Goal: Information Seeking & Learning: Find specific fact

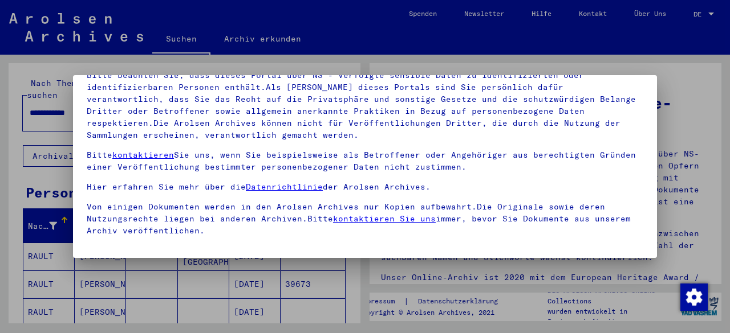
scroll to position [89, 0]
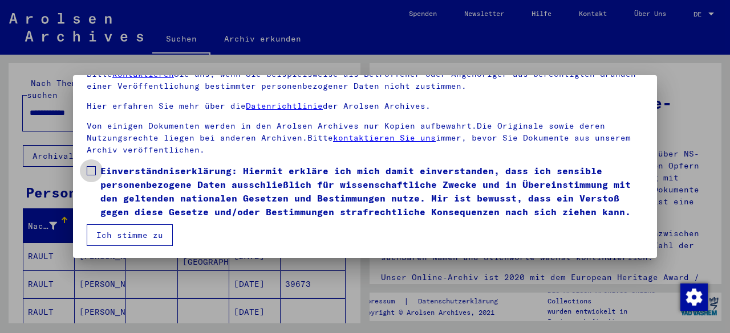
click at [93, 166] on span at bounding box center [91, 170] width 9 height 9
click at [137, 238] on button "Ich stimme zu" at bounding box center [130, 236] width 86 height 22
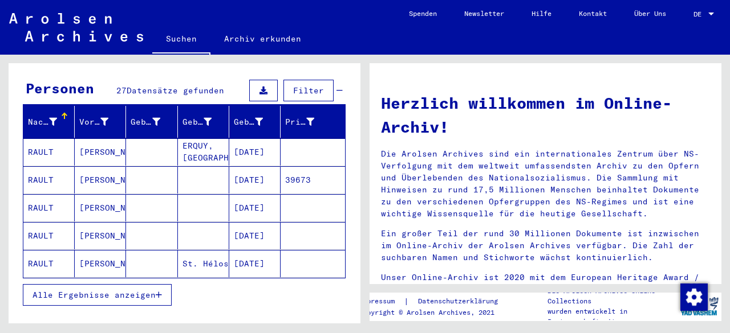
scroll to position [106, 0]
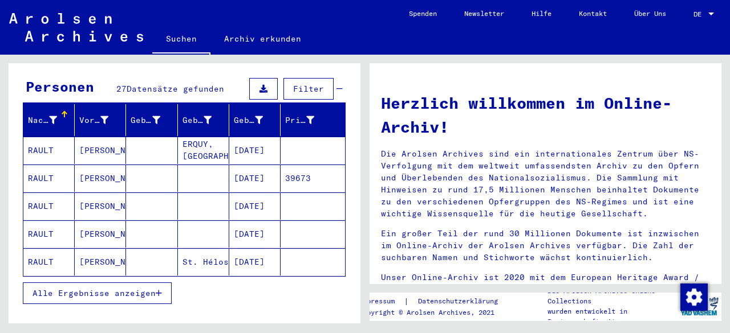
click at [40, 137] on mat-cell "RAULT" at bounding box center [48, 150] width 51 height 27
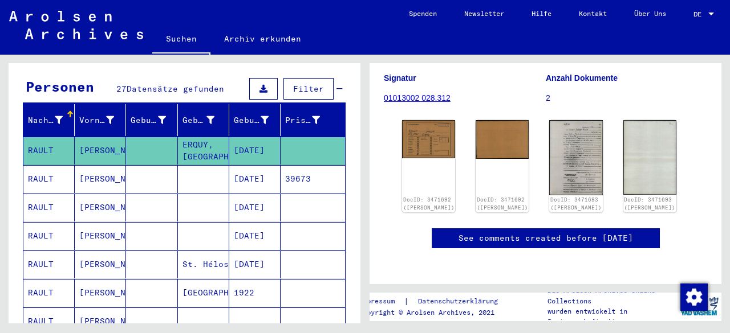
scroll to position [174, 0]
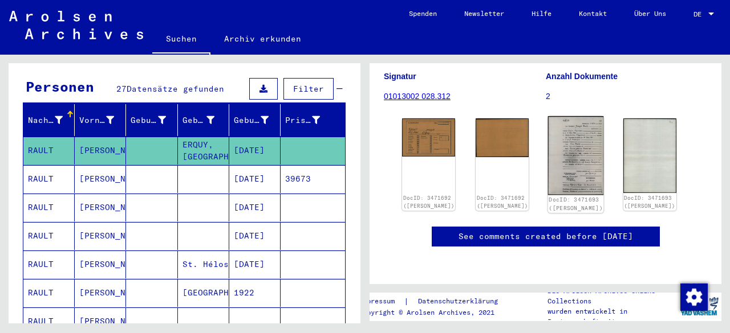
click at [559, 121] on img at bounding box center [576, 155] width 56 height 79
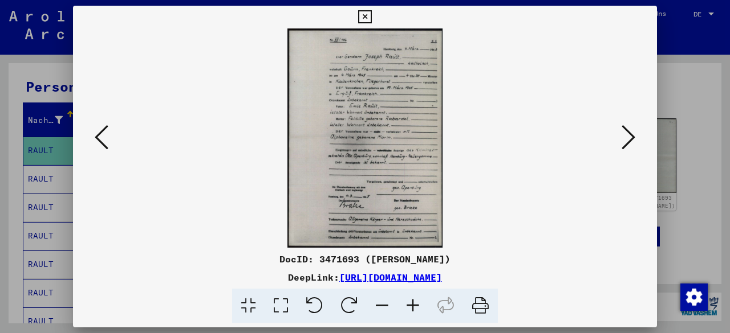
click at [416, 306] on icon at bounding box center [412, 306] width 31 height 35
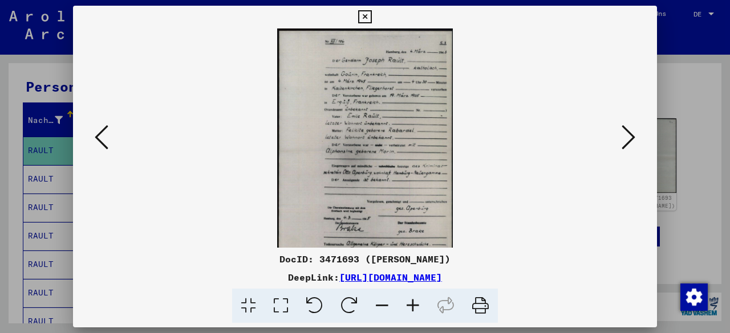
click at [416, 306] on icon at bounding box center [412, 306] width 31 height 35
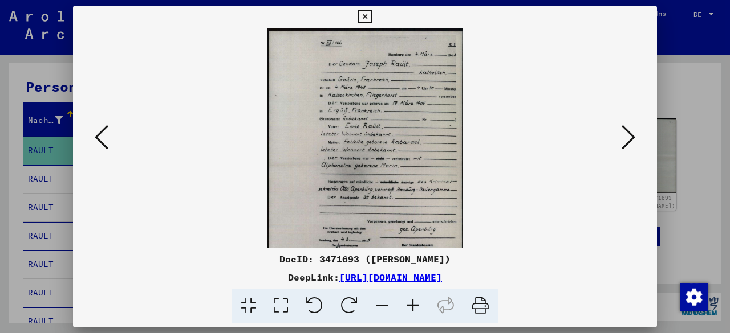
click at [416, 306] on icon at bounding box center [412, 306] width 31 height 35
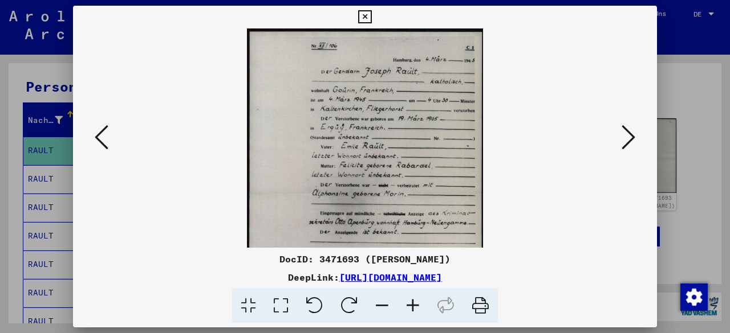
click at [416, 306] on icon at bounding box center [412, 306] width 31 height 35
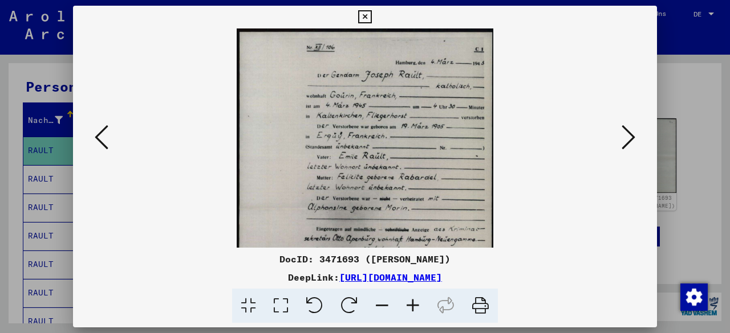
click at [416, 306] on icon at bounding box center [412, 306] width 31 height 35
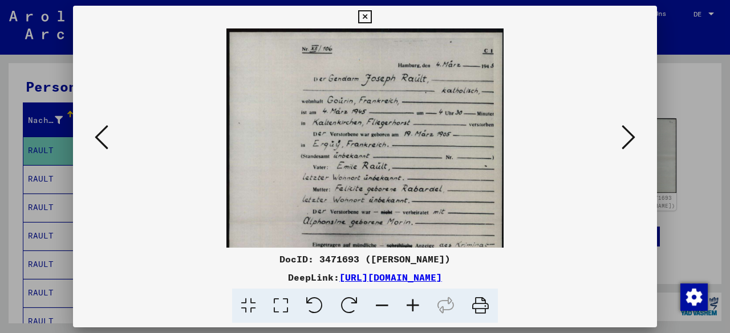
click at [416, 306] on icon at bounding box center [412, 306] width 31 height 35
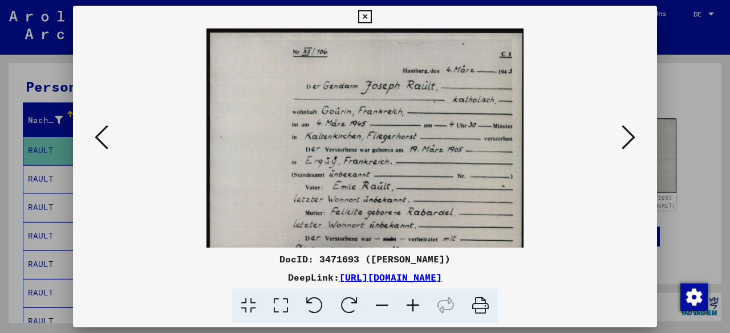
click at [416, 306] on icon at bounding box center [412, 306] width 31 height 35
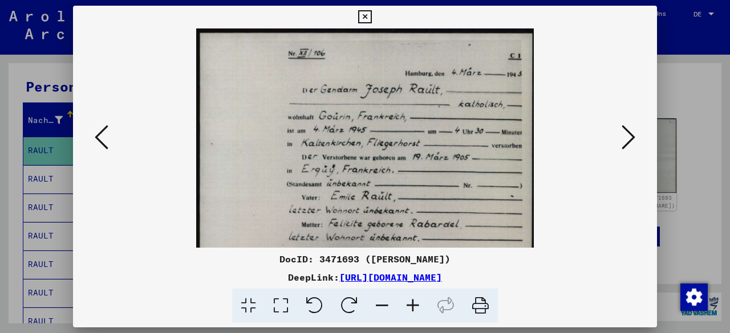
click at [416, 306] on icon at bounding box center [412, 306] width 31 height 35
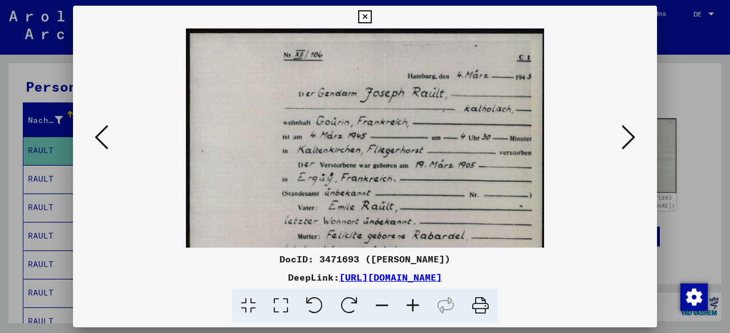
click at [416, 306] on icon at bounding box center [412, 306] width 31 height 35
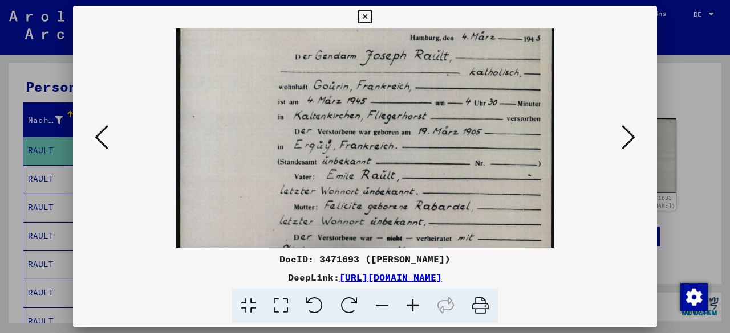
scroll to position [44, 0]
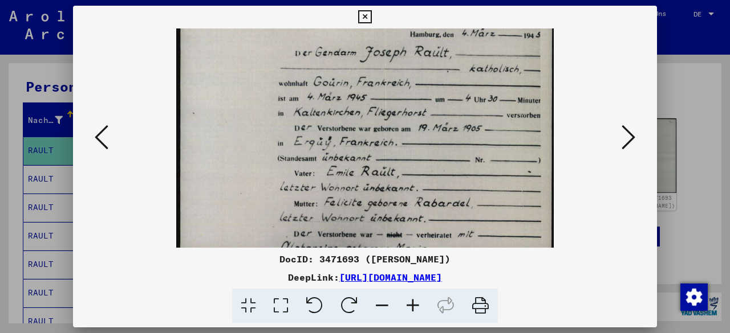
drag, startPoint x: 466, startPoint y: 177, endPoint x: 465, endPoint y: 134, distance: 42.8
click at [465, 134] on img at bounding box center [364, 250] width 377 height 533
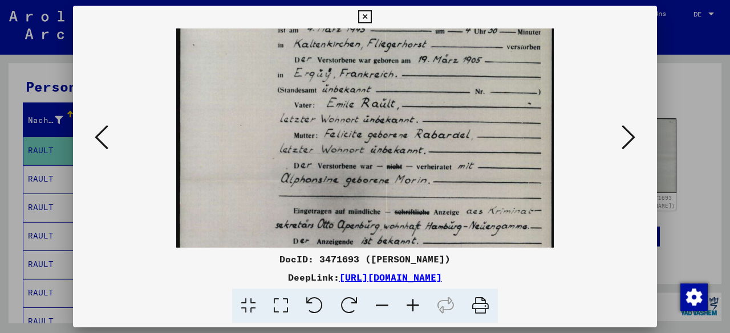
drag, startPoint x: 459, startPoint y: 161, endPoint x: 461, endPoint y: 92, distance: 69.6
click at [461, 92] on img at bounding box center [364, 182] width 377 height 533
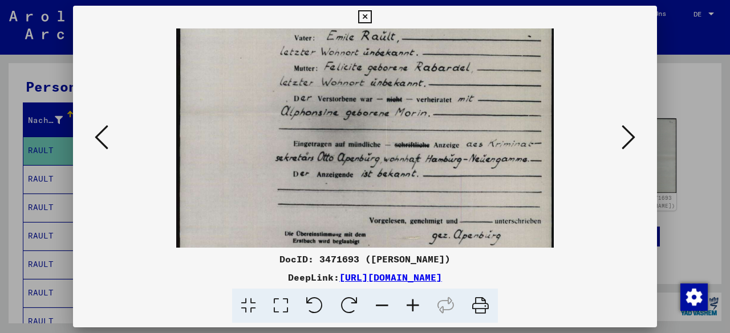
scroll to position [182, 0]
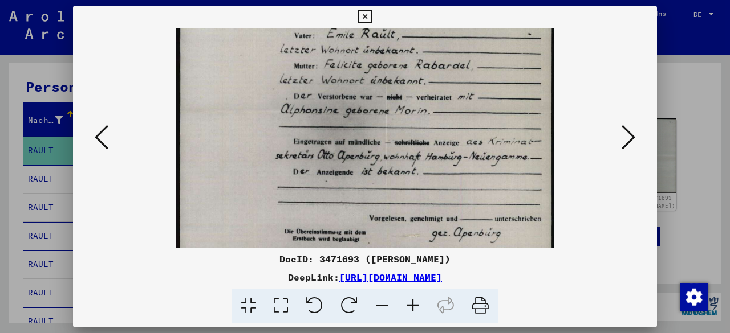
drag, startPoint x: 455, startPoint y: 178, endPoint x: 454, endPoint y: 112, distance: 66.1
click at [454, 112] on img at bounding box center [364, 112] width 377 height 533
click at [366, 17] on icon at bounding box center [364, 17] width 13 height 14
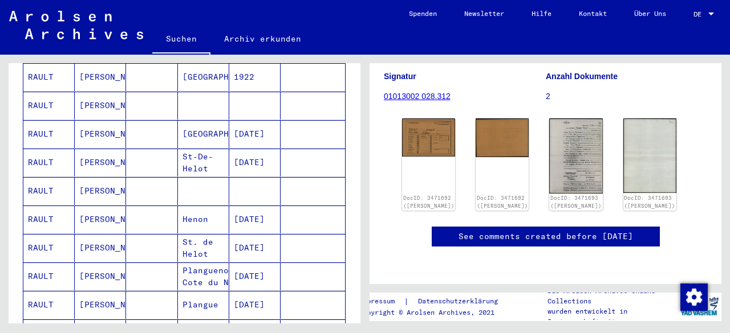
scroll to position [398, 0]
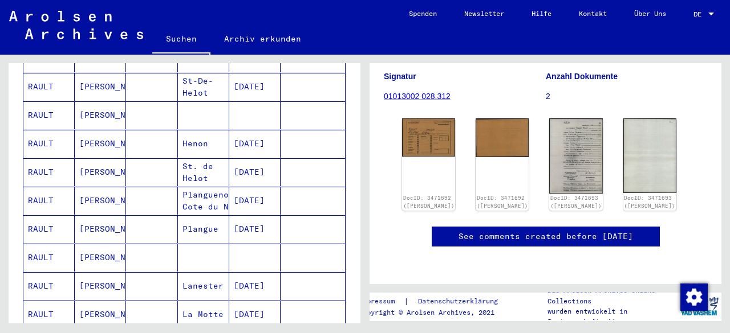
click at [40, 244] on mat-cell "RAULT" at bounding box center [48, 258] width 51 height 28
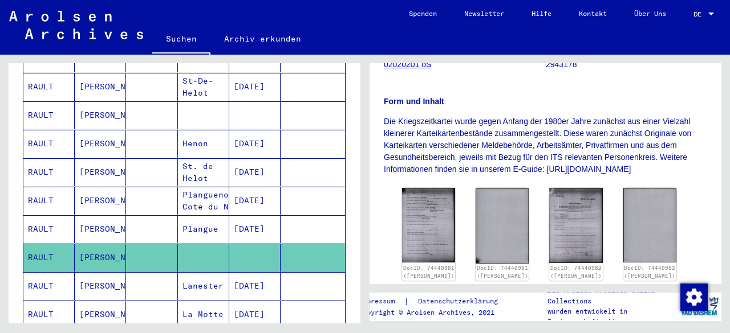
scroll to position [203, 0]
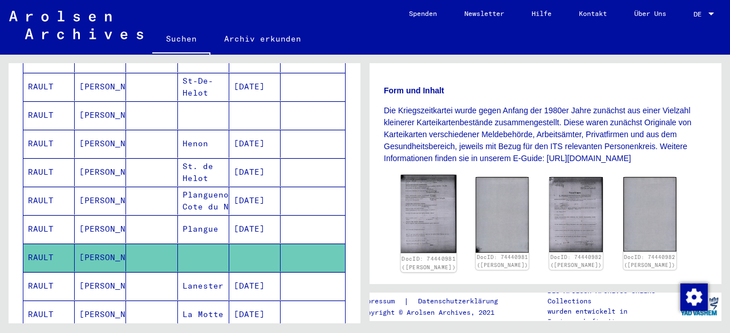
click at [424, 223] on img at bounding box center [429, 214] width 56 height 79
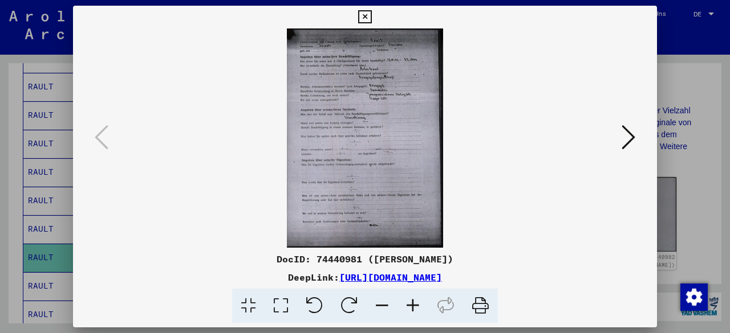
click at [624, 132] on icon at bounding box center [628, 137] width 14 height 27
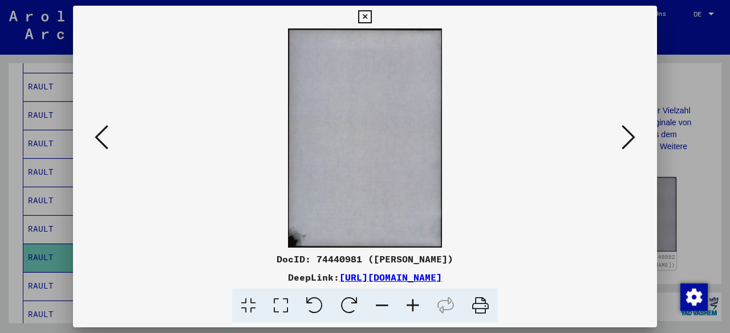
click at [624, 132] on icon at bounding box center [628, 137] width 14 height 27
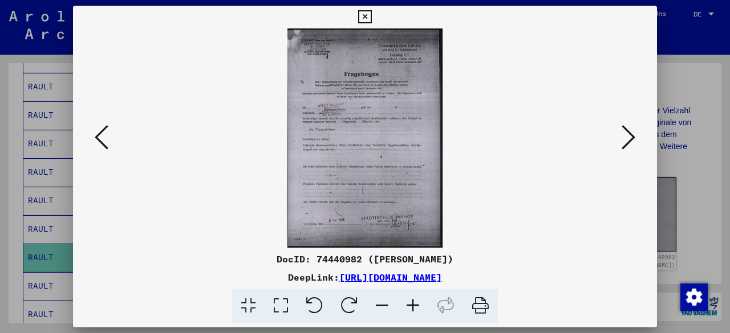
click at [413, 308] on icon at bounding box center [412, 306] width 31 height 35
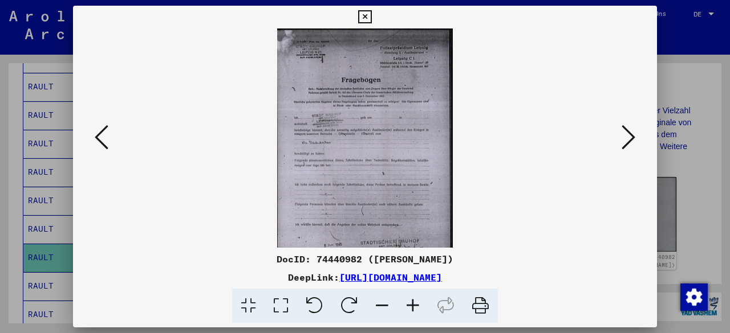
click at [413, 308] on icon at bounding box center [412, 306] width 31 height 35
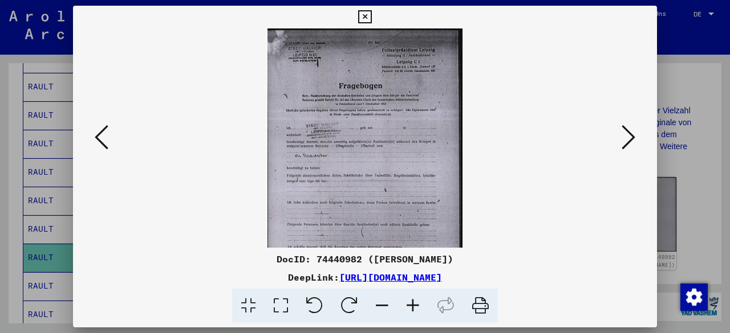
click at [413, 308] on icon at bounding box center [412, 306] width 31 height 35
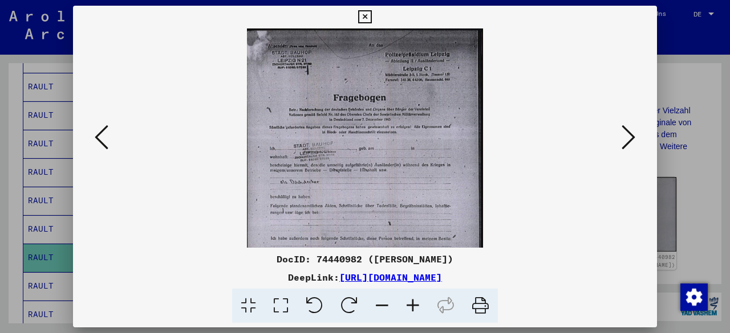
click at [413, 308] on icon at bounding box center [412, 306] width 31 height 35
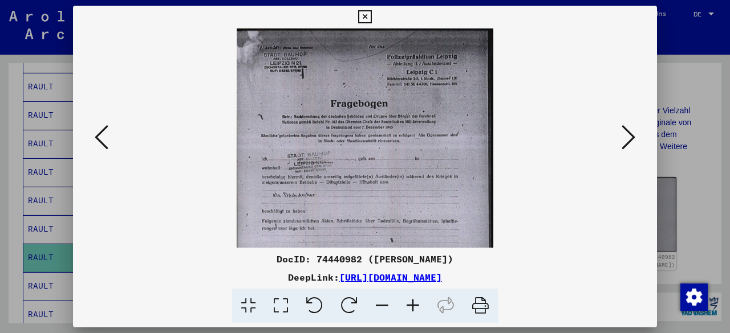
click at [413, 308] on icon at bounding box center [412, 306] width 31 height 35
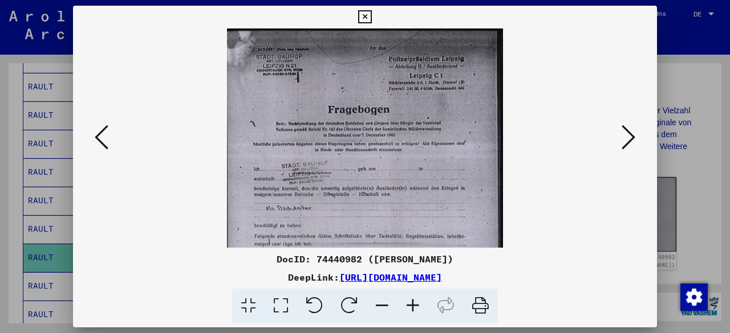
click at [413, 308] on icon at bounding box center [412, 306] width 31 height 35
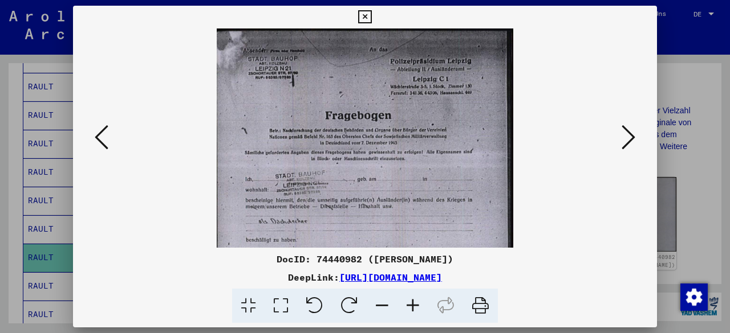
click at [413, 308] on icon at bounding box center [412, 306] width 31 height 35
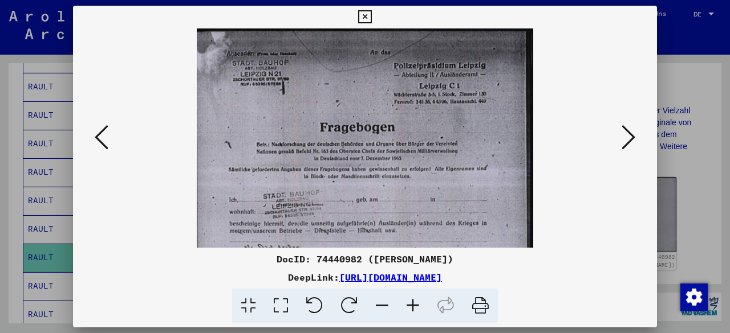
click at [366, 19] on icon at bounding box center [364, 17] width 13 height 14
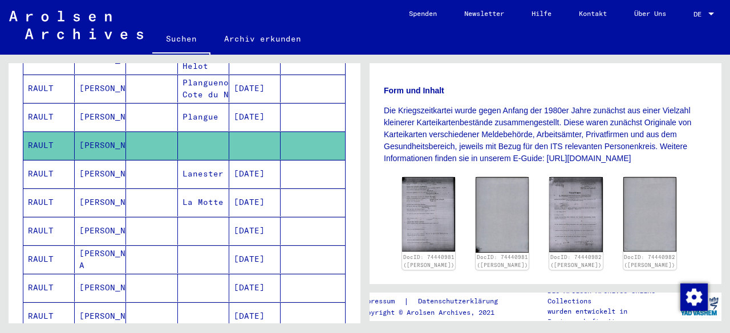
scroll to position [519, 0]
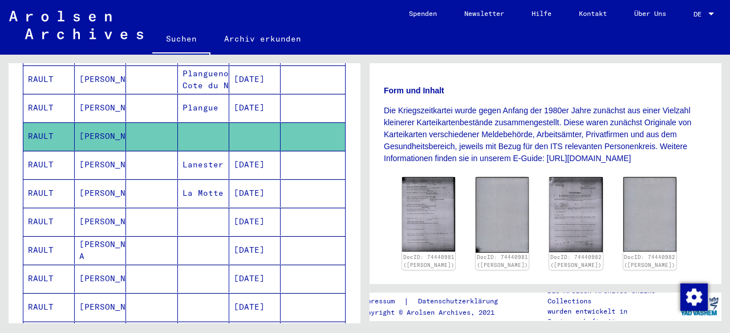
click at [39, 237] on mat-cell "RAULT" at bounding box center [48, 251] width 51 height 28
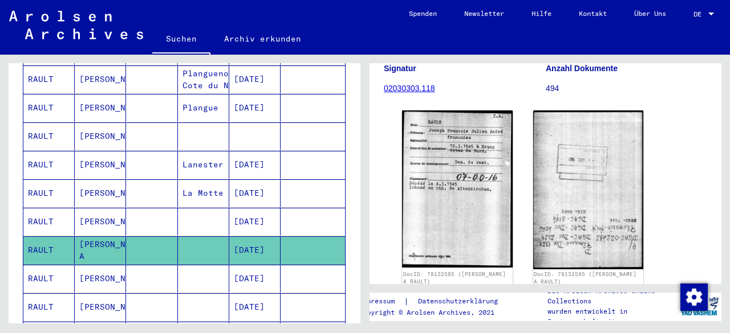
scroll to position [602, 0]
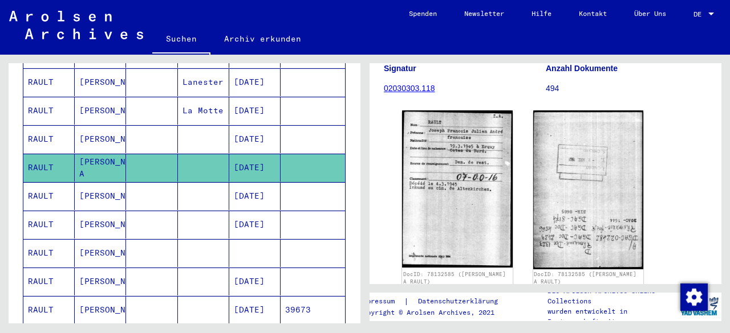
click at [43, 239] on mat-cell "RAULT" at bounding box center [48, 253] width 51 height 28
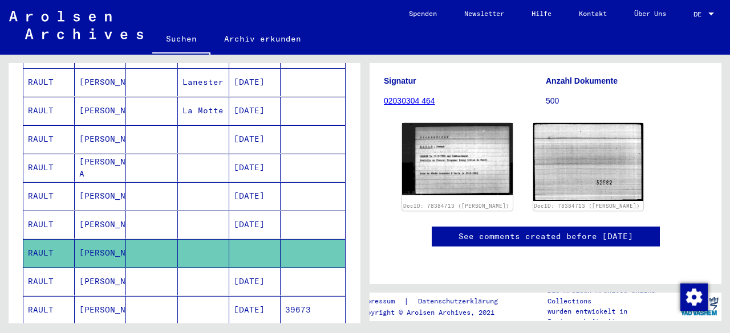
scroll to position [180, 0]
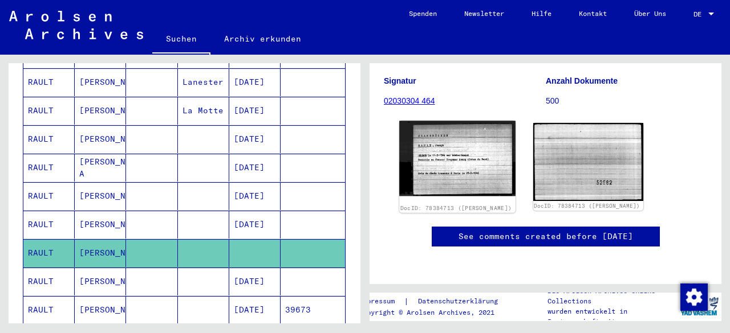
click at [446, 127] on img at bounding box center [457, 159] width 116 height 76
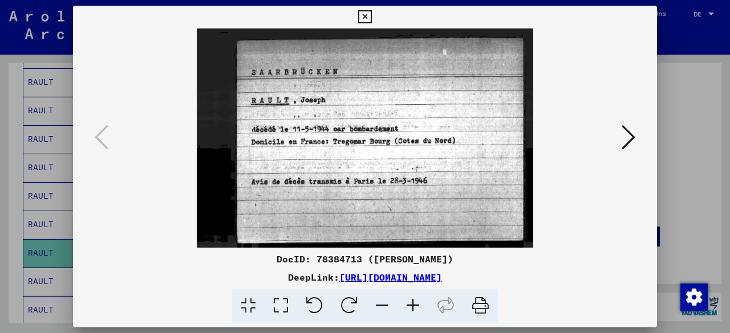
click at [367, 21] on icon at bounding box center [364, 17] width 13 height 14
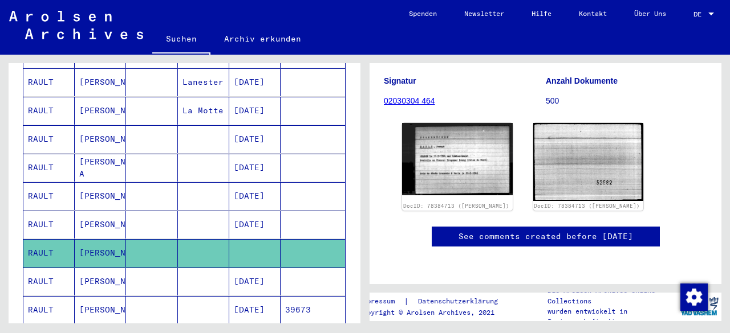
click at [47, 282] on icon at bounding box center [47, 288] width 29 height 46
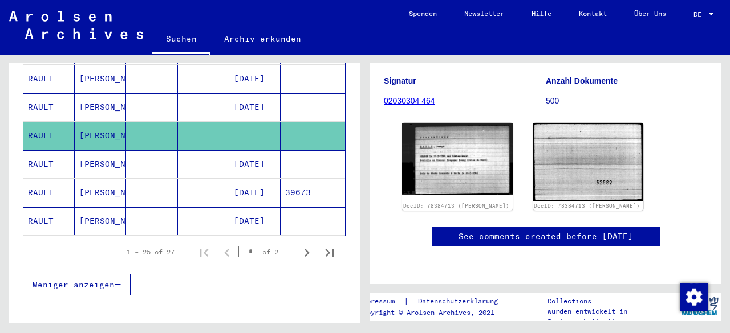
scroll to position [758, 0]
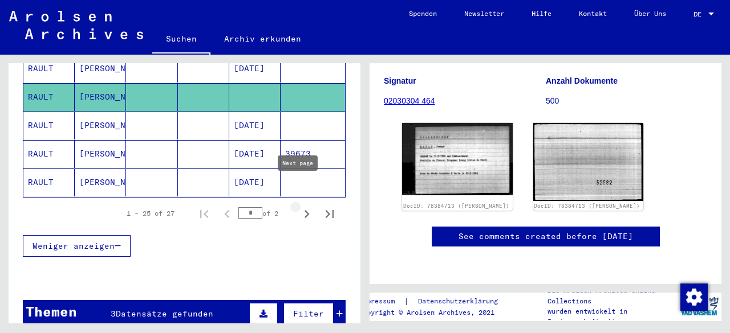
click at [299, 206] on icon "Next page" at bounding box center [307, 214] width 16 height 16
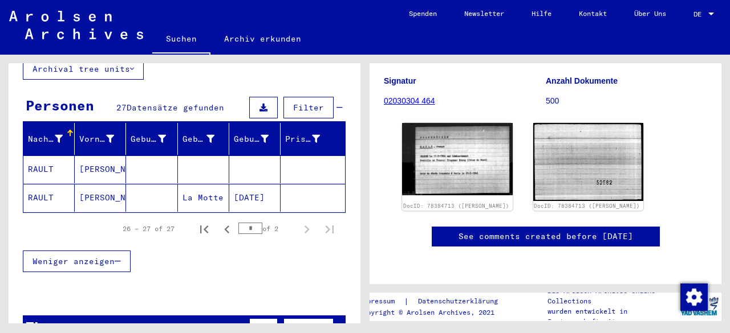
scroll to position [70, 0]
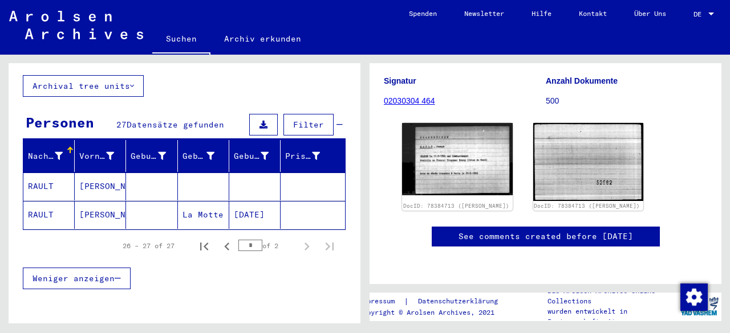
click at [52, 201] on mat-cell "RAULT" at bounding box center [48, 215] width 51 height 28
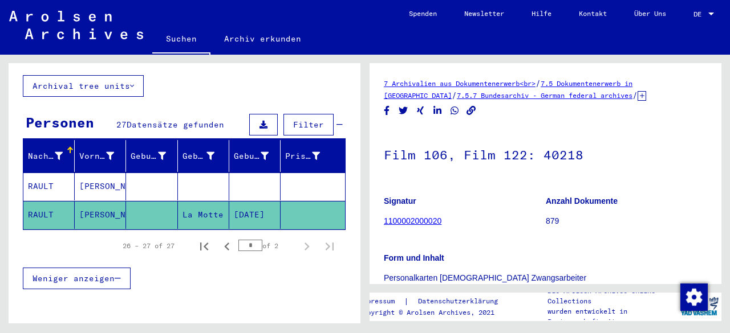
click at [46, 173] on mat-cell "RAULT" at bounding box center [48, 187] width 51 height 28
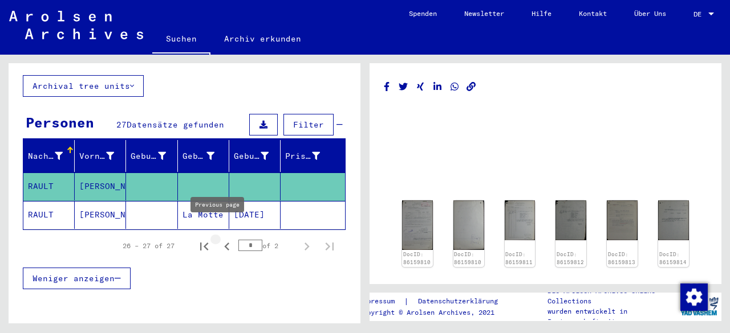
click at [224, 243] on icon "Previous page" at bounding box center [226, 247] width 5 height 8
type input "*"
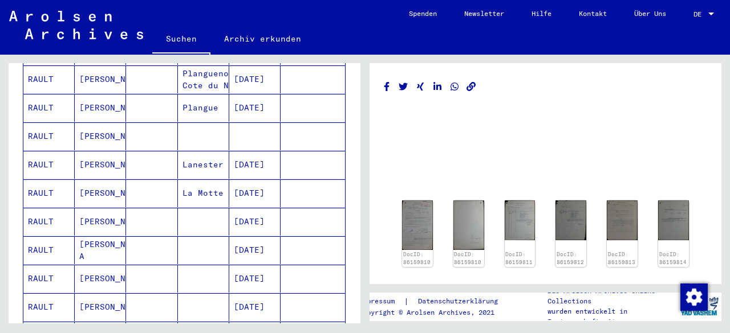
scroll to position [521, 0]
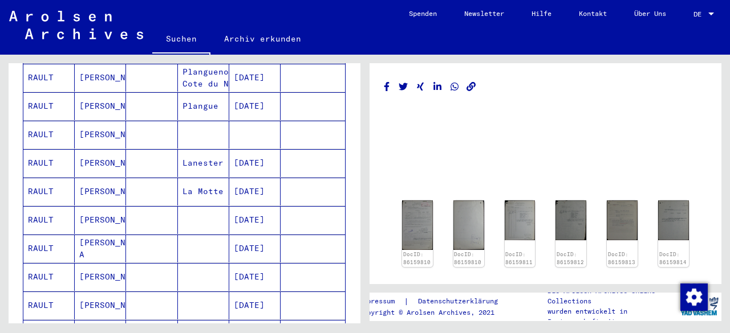
click at [36, 235] on mat-cell "RAULT" at bounding box center [48, 249] width 51 height 28
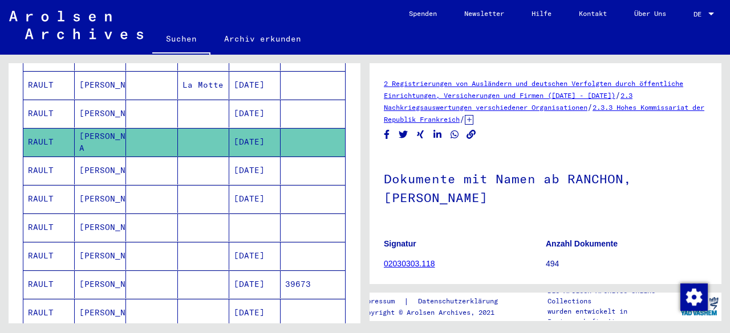
scroll to position [637, 0]
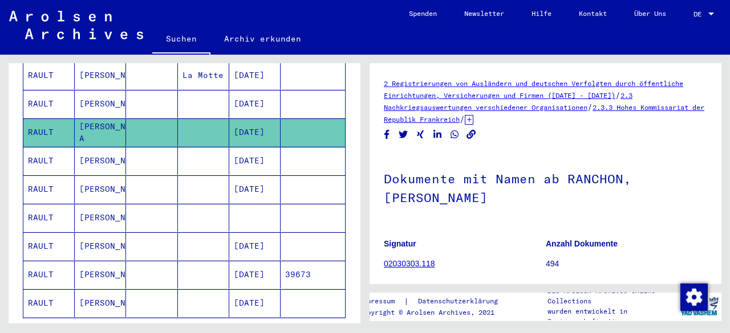
click at [43, 204] on mat-cell "RAULT" at bounding box center [48, 218] width 51 height 28
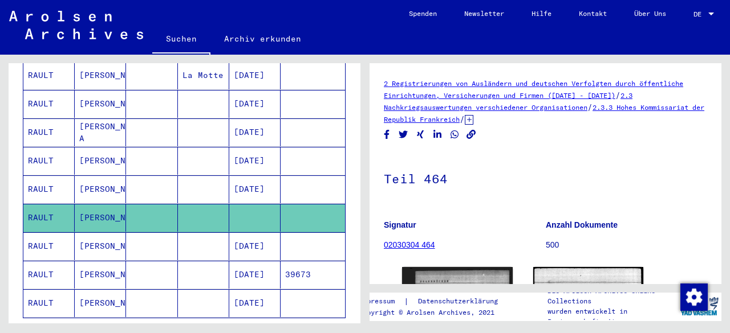
click at [44, 261] on mat-cell "RAULT" at bounding box center [48, 275] width 51 height 28
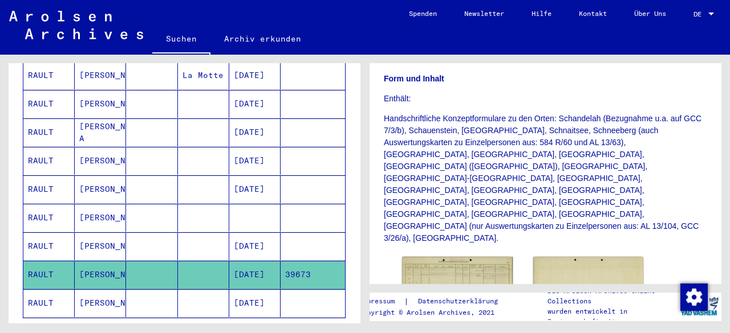
scroll to position [264, 0]
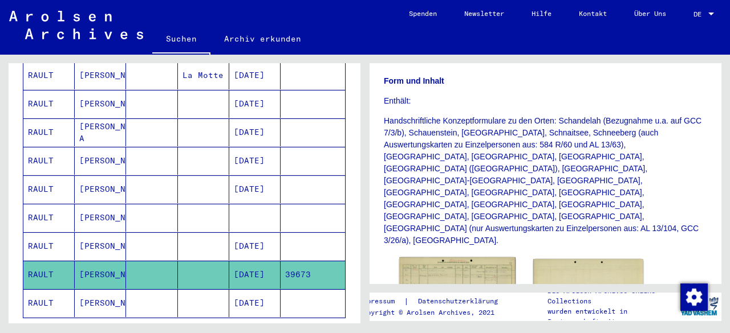
click at [435, 258] on img at bounding box center [457, 292] width 116 height 68
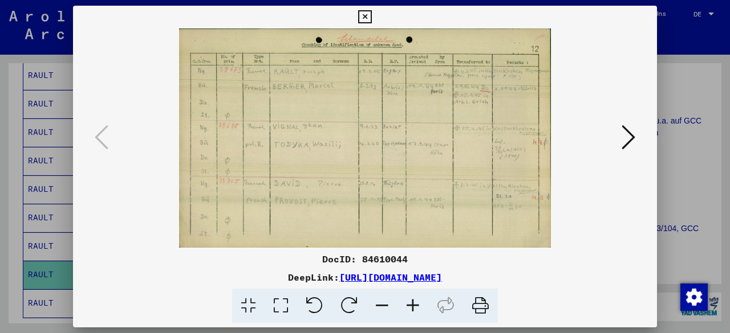
click at [411, 304] on icon at bounding box center [412, 306] width 31 height 35
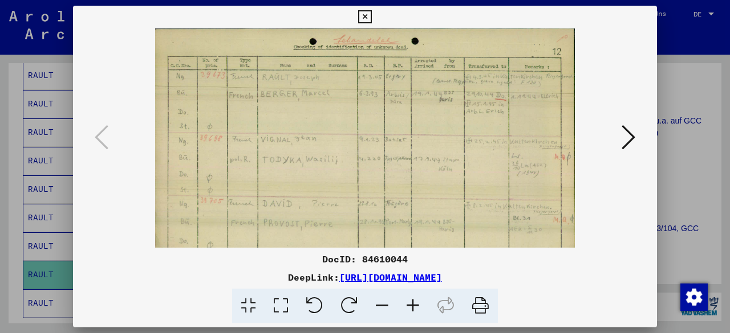
click at [411, 304] on icon at bounding box center [412, 306] width 31 height 35
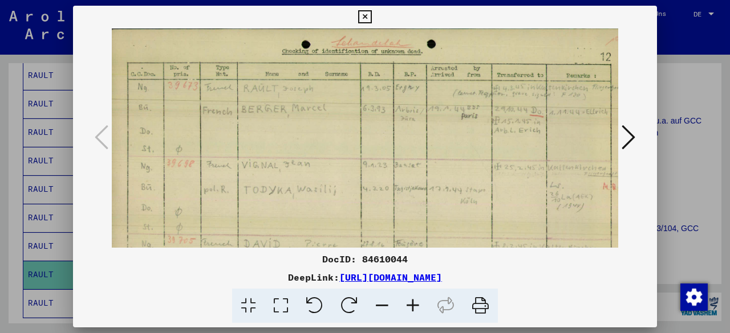
click at [411, 304] on icon at bounding box center [412, 306] width 31 height 35
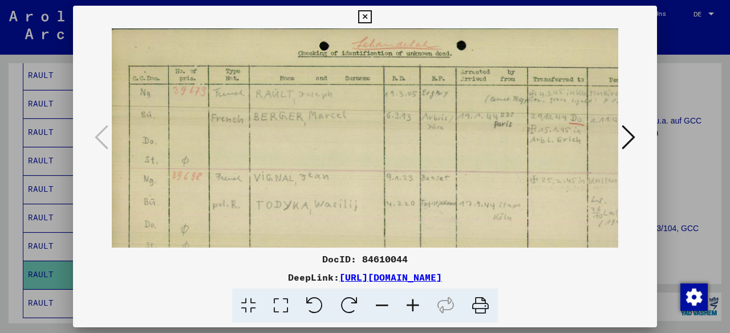
click at [411, 304] on icon at bounding box center [412, 306] width 31 height 35
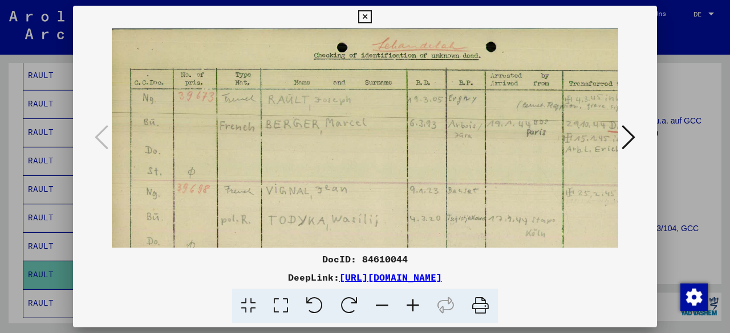
click at [411, 304] on icon at bounding box center [412, 306] width 31 height 35
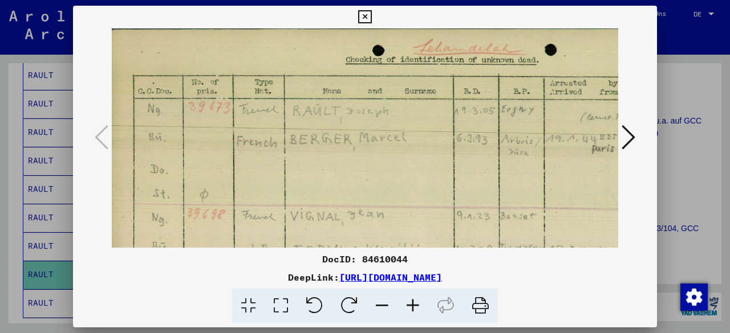
scroll to position [0, 124]
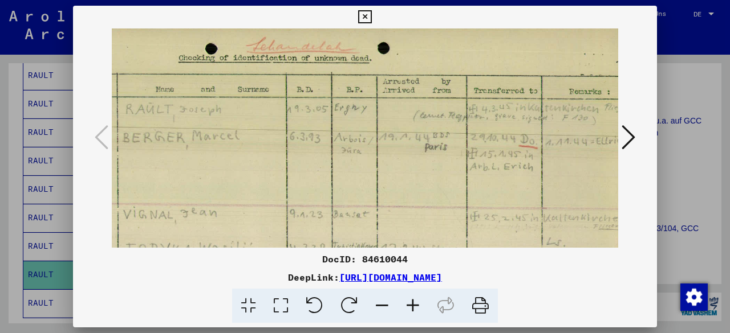
drag, startPoint x: 506, startPoint y: 197, endPoint x: 340, endPoint y: 196, distance: 165.9
click at [340, 196] on img at bounding box center [299, 236] width 709 height 419
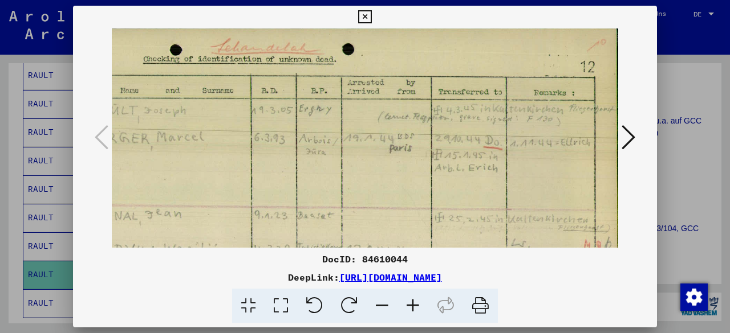
drag, startPoint x: 417, startPoint y: 196, endPoint x: 320, endPoint y: 198, distance: 97.5
click at [320, 198] on img at bounding box center [263, 237] width 709 height 419
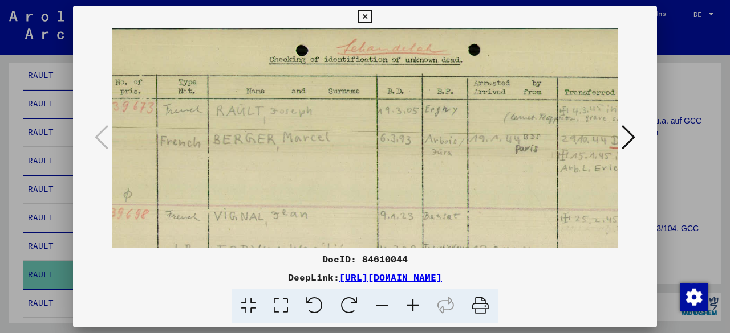
scroll to position [0, 66]
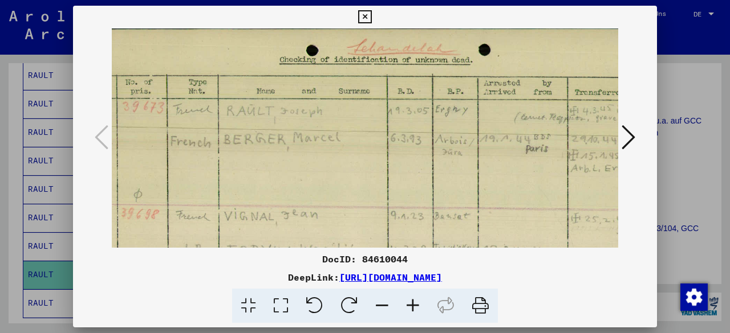
drag, startPoint x: 293, startPoint y: 160, endPoint x: 431, endPoint y: 214, distance: 148.4
click at [431, 214] on img at bounding box center [400, 238] width 709 height 419
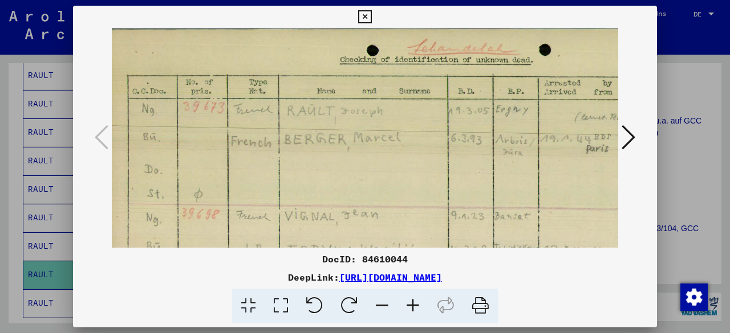
scroll to position [0, 5]
drag, startPoint x: 381, startPoint y: 197, endPoint x: 443, endPoint y: 198, distance: 62.1
click at [443, 198] on img at bounding box center [461, 238] width 709 height 419
click at [364, 14] on icon at bounding box center [364, 17] width 13 height 14
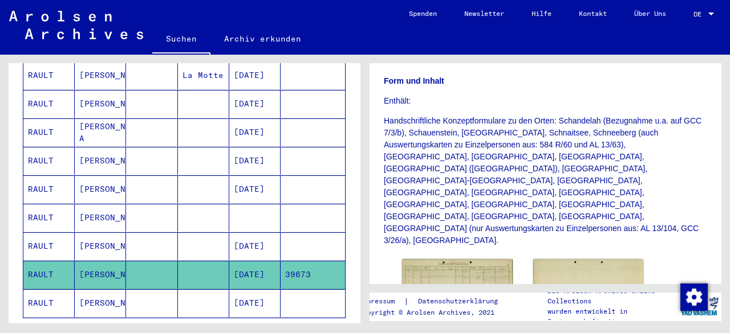
click at [42, 283] on icon at bounding box center [47, 288] width 29 height 46
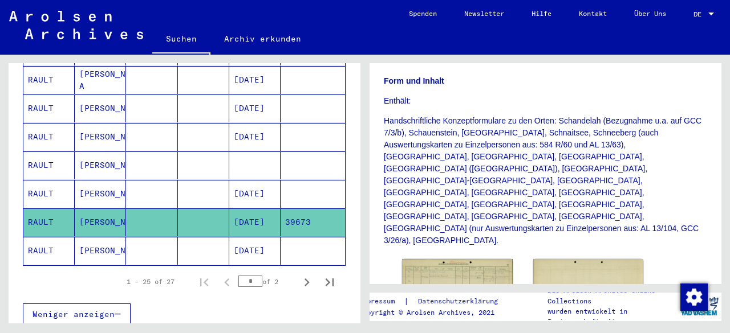
click at [53, 237] on mat-cell "RAULT" at bounding box center [48, 251] width 51 height 28
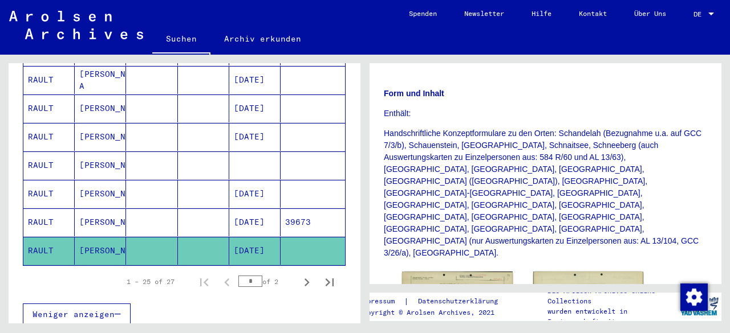
scroll to position [268, 0]
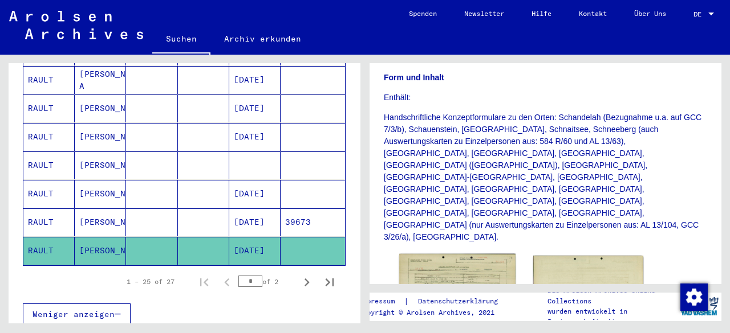
click at [486, 254] on img at bounding box center [457, 288] width 116 height 69
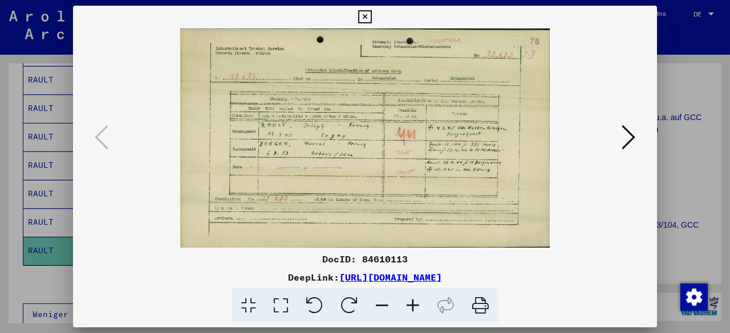
click at [415, 308] on icon at bounding box center [412, 306] width 31 height 35
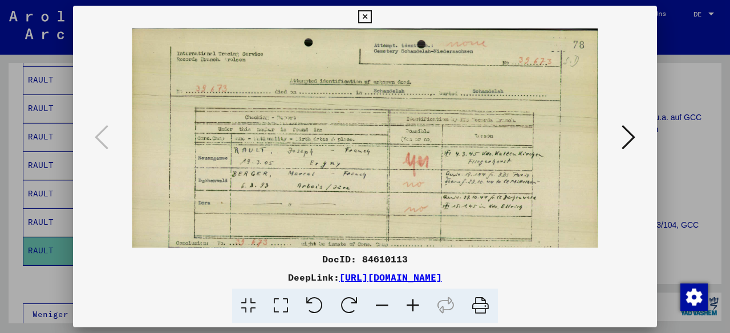
click at [415, 308] on icon at bounding box center [412, 306] width 31 height 35
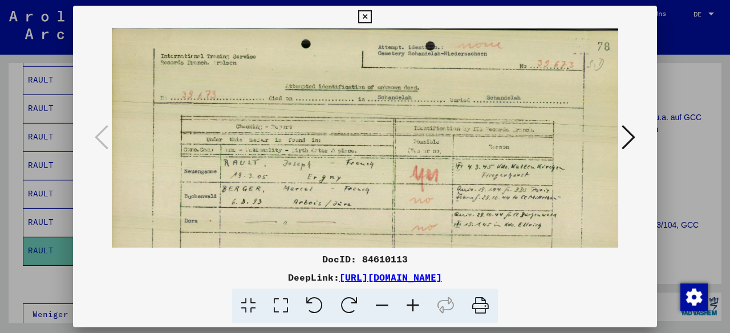
click at [415, 308] on icon at bounding box center [412, 306] width 31 height 35
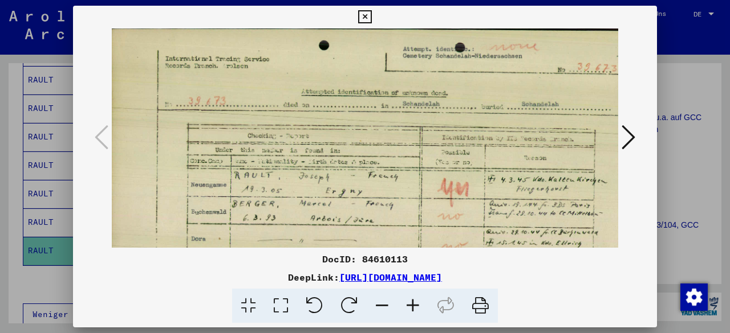
click at [361, 15] on icon at bounding box center [364, 17] width 13 height 14
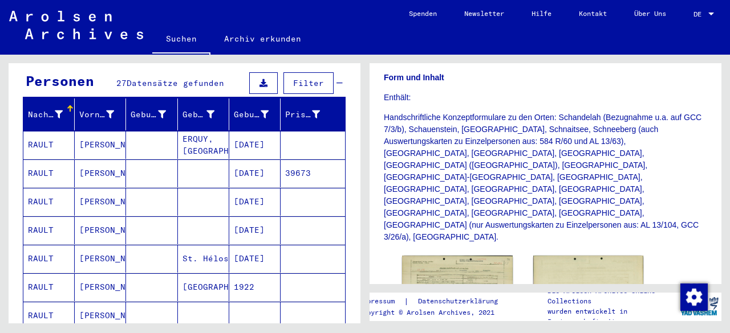
scroll to position [0, 0]
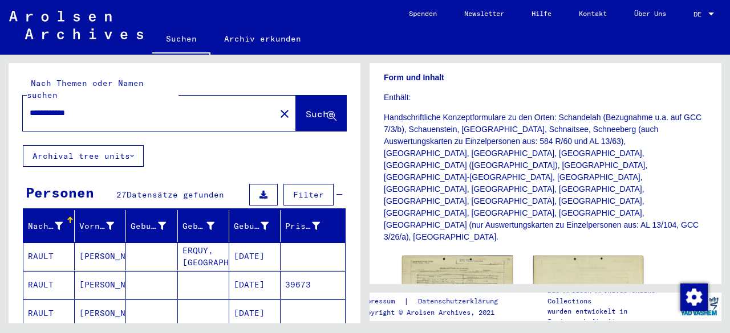
drag, startPoint x: 67, startPoint y: 93, endPoint x: 68, endPoint y: 105, distance: 12.0
click at [68, 105] on div "**********" at bounding box center [146, 113] width 246 height 26
click at [68, 107] on input "**********" at bounding box center [149, 113] width 239 height 12
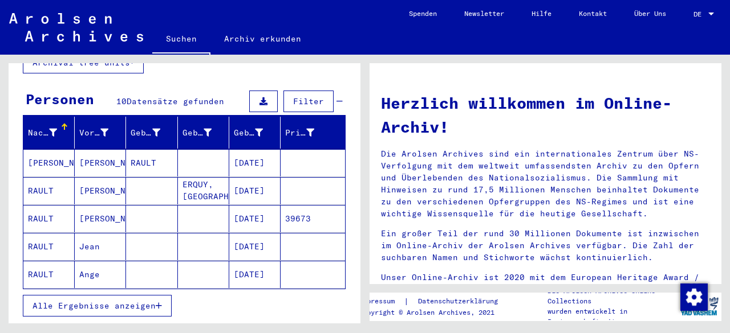
scroll to position [100, 0]
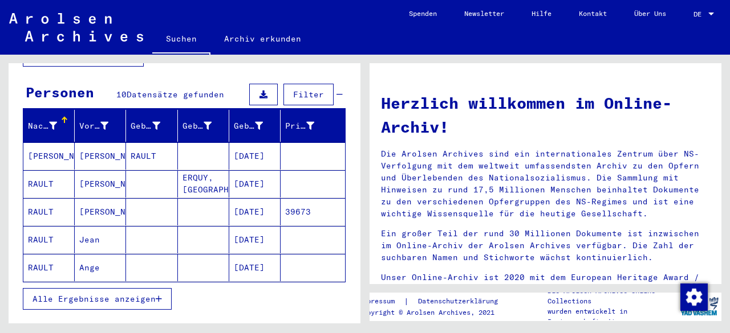
click at [46, 170] on mat-cell "RAULT" at bounding box center [48, 183] width 51 height 27
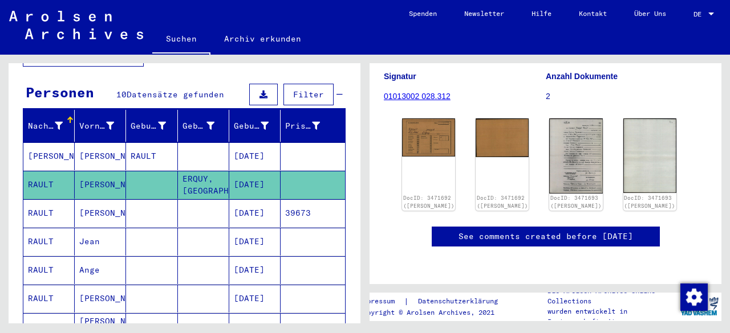
scroll to position [198, 0]
click at [579, 116] on img at bounding box center [576, 155] width 56 height 79
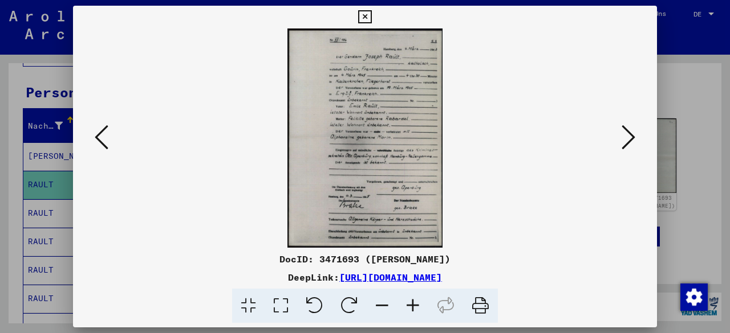
click at [409, 306] on icon at bounding box center [412, 306] width 31 height 35
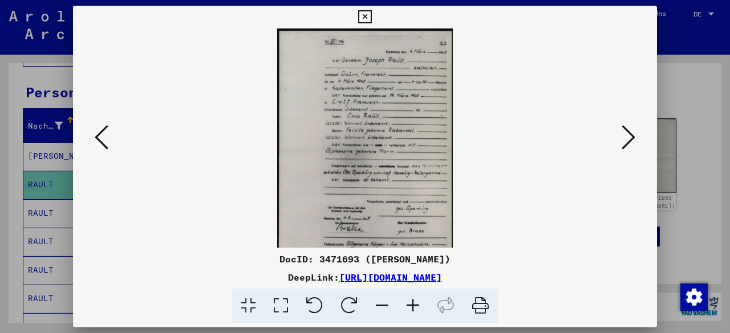
click at [409, 306] on icon at bounding box center [412, 306] width 31 height 35
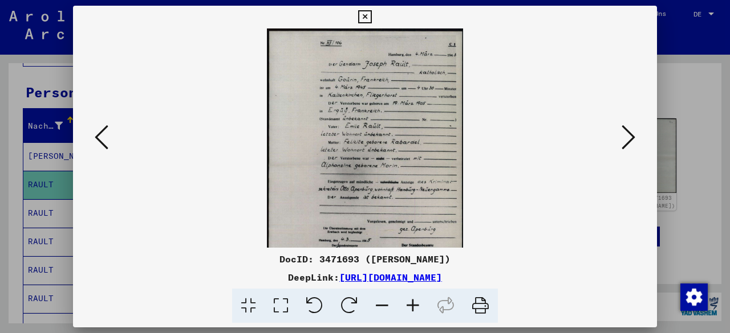
click at [409, 306] on icon at bounding box center [412, 306] width 31 height 35
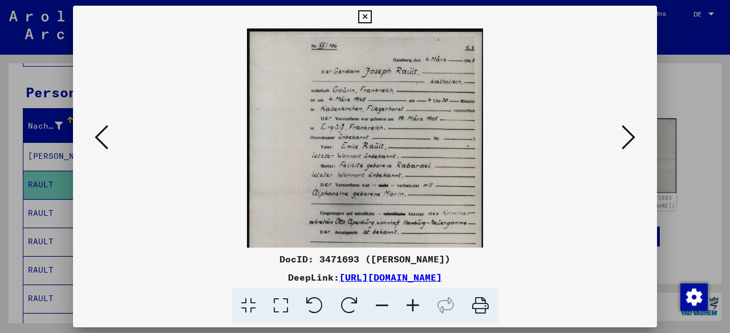
click at [409, 306] on icon at bounding box center [412, 306] width 31 height 35
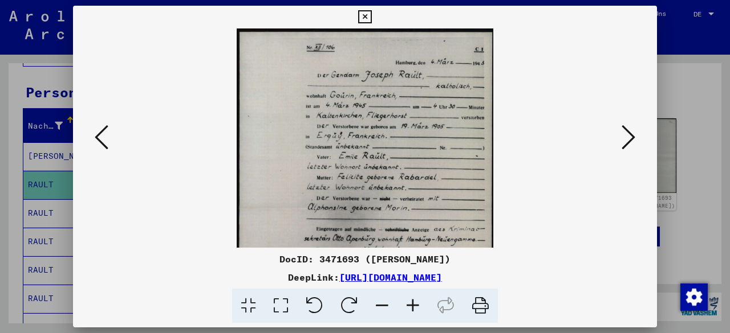
click at [409, 306] on icon at bounding box center [412, 306] width 31 height 35
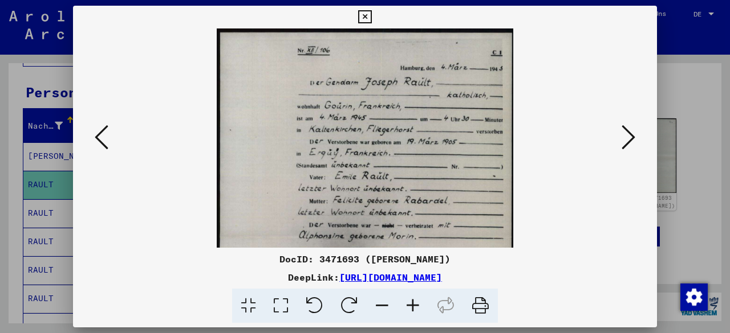
click at [409, 306] on icon at bounding box center [412, 306] width 31 height 35
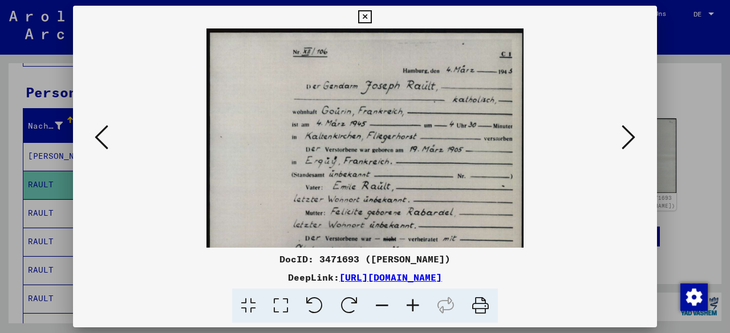
click at [409, 306] on icon at bounding box center [412, 306] width 31 height 35
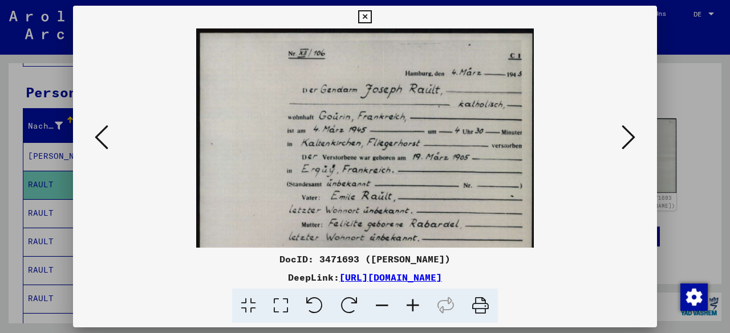
click at [409, 306] on icon at bounding box center [412, 306] width 31 height 35
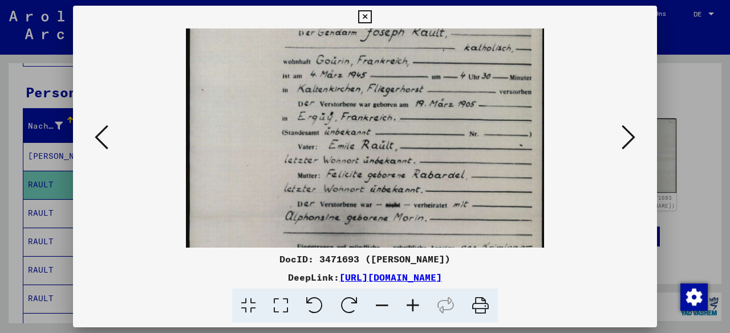
drag, startPoint x: 437, startPoint y: 196, endPoint x: 438, endPoint y: 130, distance: 65.6
click at [438, 130] on img at bounding box center [364, 220] width 357 height 504
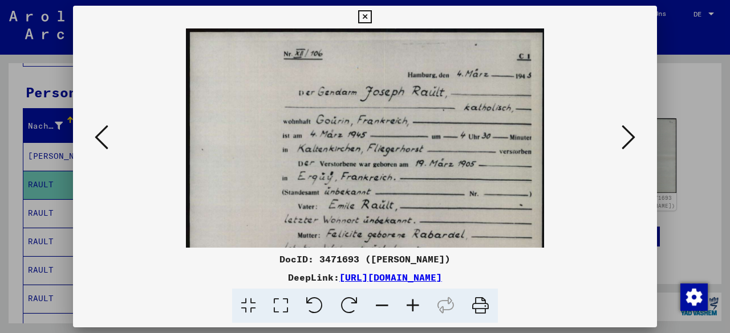
scroll to position [0, 0]
drag, startPoint x: 431, startPoint y: 192, endPoint x: 414, endPoint y: 271, distance: 80.4
click at [414, 271] on div "DocID: 3471693 ([PERSON_NAME]: [URL][DOMAIN_NAME]" at bounding box center [365, 165] width 584 height 318
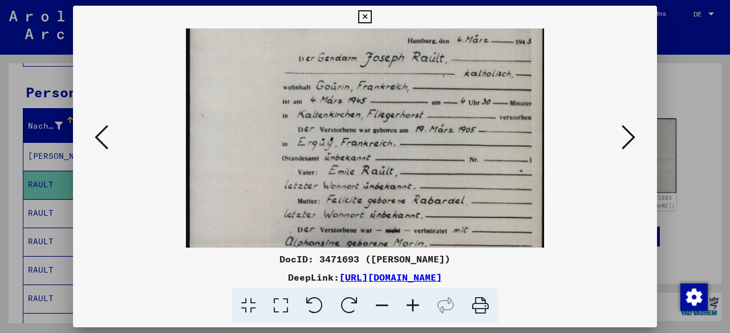
scroll to position [39, 0]
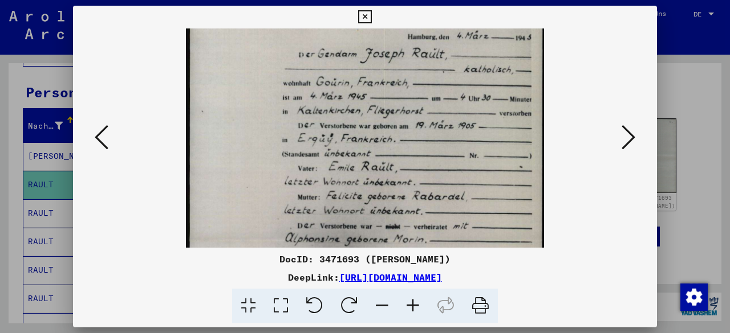
drag, startPoint x: 431, startPoint y: 213, endPoint x: 432, endPoint y: 175, distance: 38.2
click at [432, 175] on img at bounding box center [364, 241] width 357 height 504
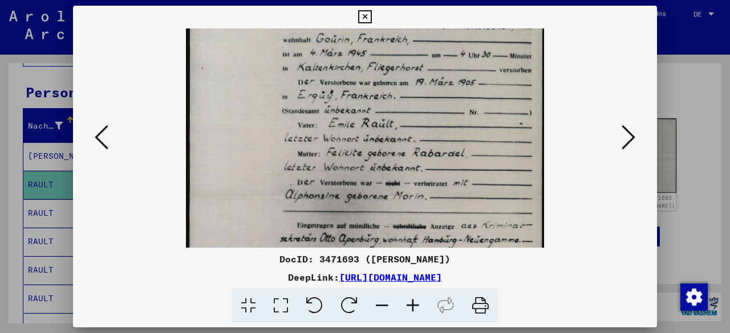
scroll to position [107, 0]
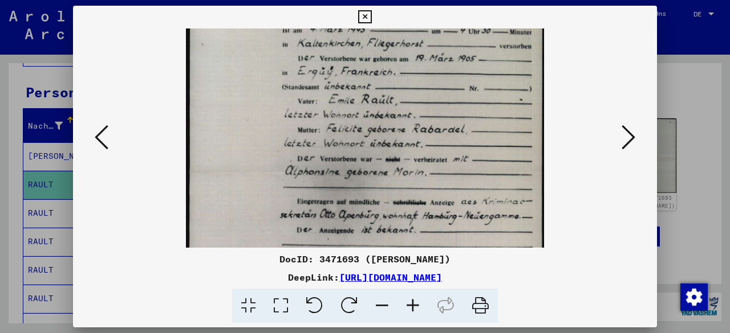
drag, startPoint x: 422, startPoint y: 197, endPoint x: 425, endPoint y: 131, distance: 66.2
click at [425, 131] on img at bounding box center [364, 174] width 357 height 504
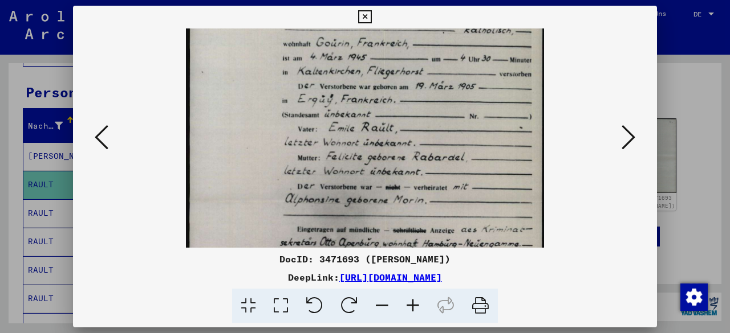
drag, startPoint x: 450, startPoint y: 187, endPoint x: 429, endPoint y: 225, distance: 43.4
click at [429, 225] on img at bounding box center [364, 202] width 357 height 504
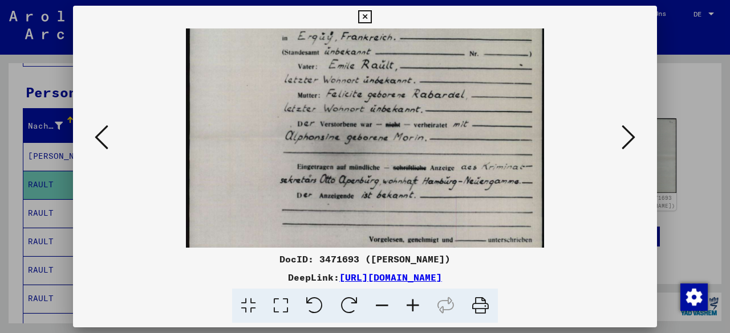
drag, startPoint x: 445, startPoint y: 158, endPoint x: 449, endPoint y: 88, distance: 69.7
click at [449, 88] on img at bounding box center [364, 139] width 357 height 504
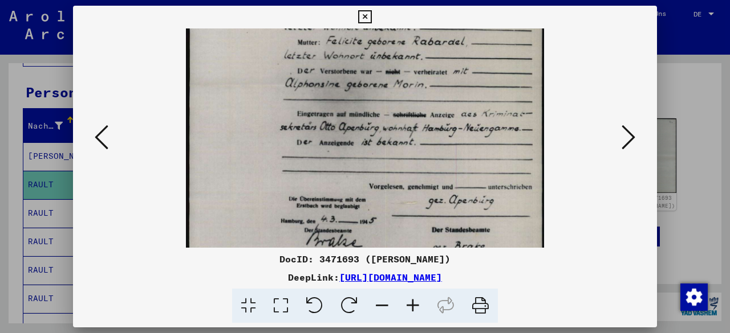
scroll to position [210, 0]
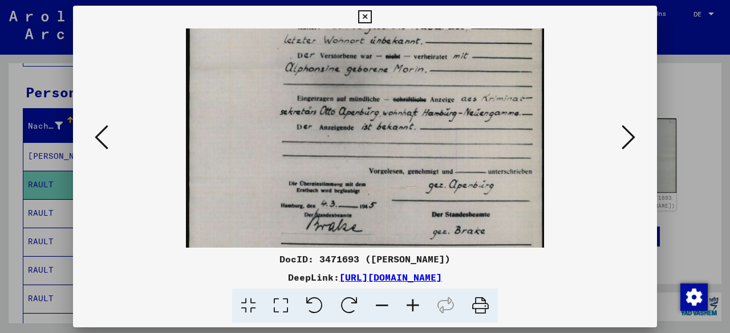
drag, startPoint x: 457, startPoint y: 147, endPoint x: 468, endPoint y: 82, distance: 66.4
click at [468, 82] on img at bounding box center [364, 71] width 357 height 504
click at [347, 261] on div "DocID: 3471693 ([PERSON_NAME])" at bounding box center [365, 260] width 584 height 14
copy div "3471693"
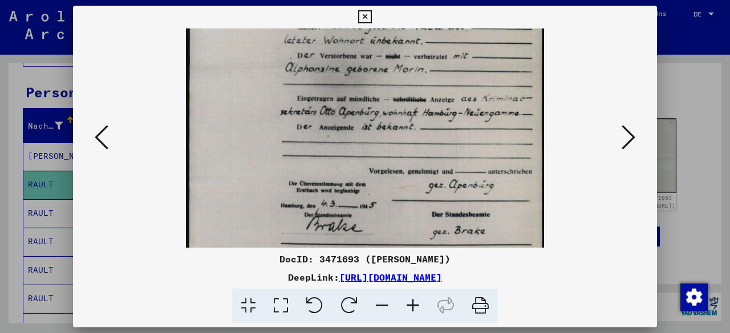
click at [409, 126] on img at bounding box center [364, 71] width 357 height 504
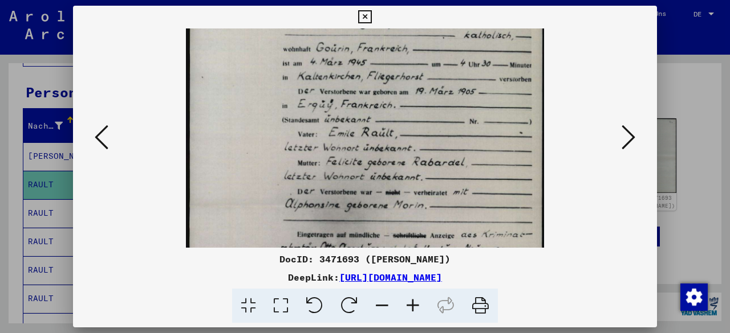
scroll to position [58, 0]
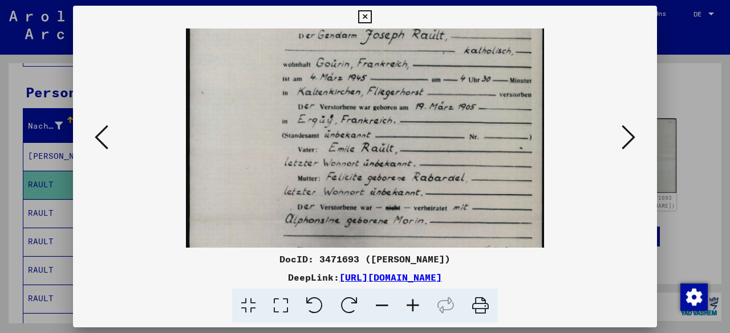
drag, startPoint x: 431, startPoint y: 114, endPoint x: 410, endPoint y: 267, distance: 154.1
click at [410, 267] on div "DocID: 3471693 ([PERSON_NAME]: [URL][DOMAIN_NAME]" at bounding box center [365, 165] width 584 height 318
click at [363, 11] on icon at bounding box center [364, 17] width 13 height 14
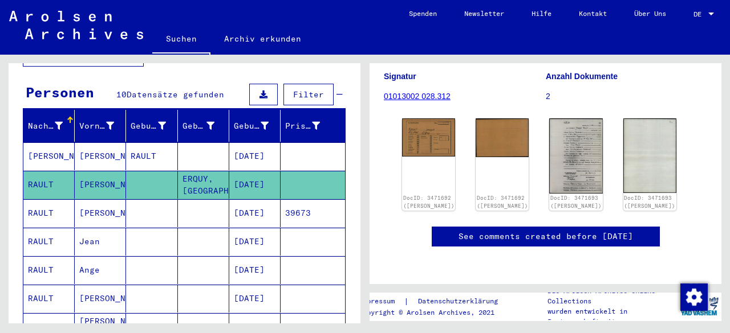
click at [44, 200] on mat-cell "RAULT" at bounding box center [48, 214] width 51 height 28
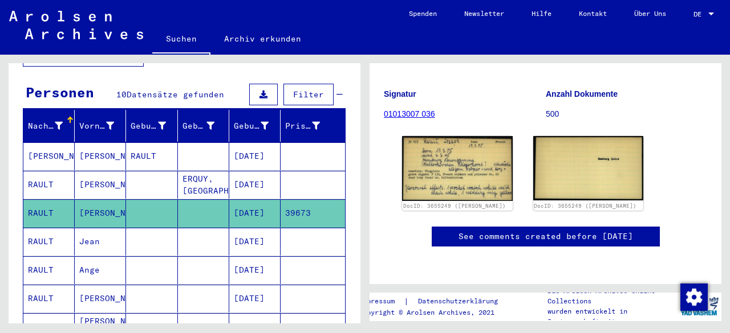
scroll to position [165, 0]
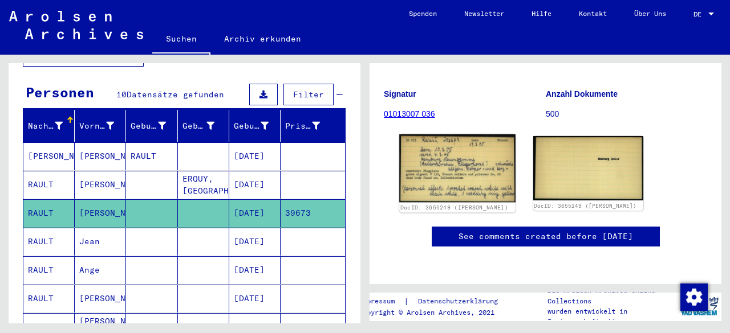
click at [472, 135] on img at bounding box center [457, 169] width 116 height 68
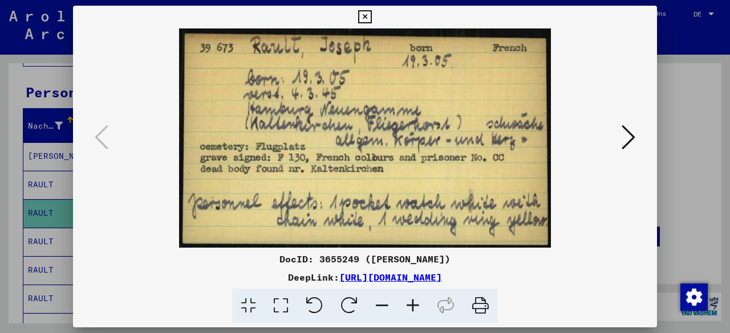
drag, startPoint x: 365, startPoint y: 14, endPoint x: 253, endPoint y: 275, distance: 284.9
click at [253, 275] on div "DocID: 3655249 ([PERSON_NAME]) DeepLink: [URL][DOMAIN_NAME]" at bounding box center [365, 165] width 584 height 318
click at [366, 14] on icon at bounding box center [364, 17] width 13 height 14
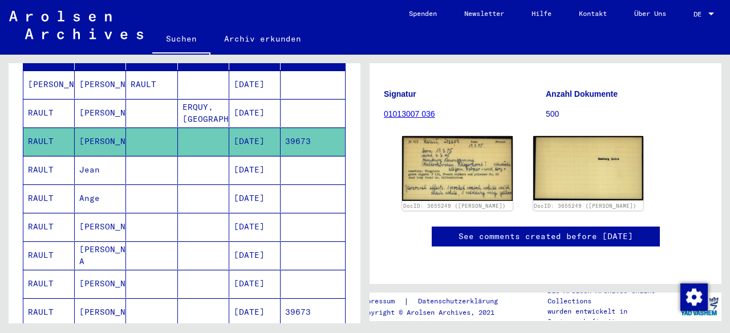
scroll to position [181, 0]
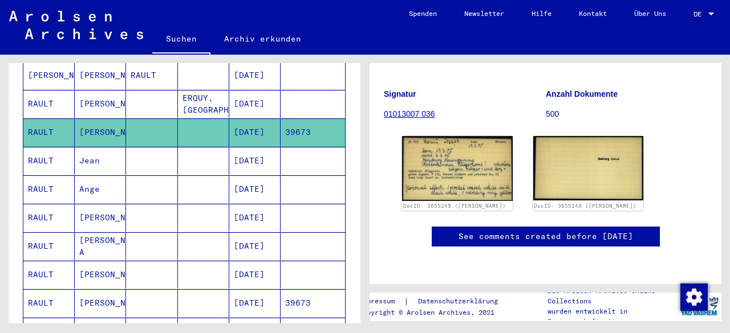
click at [49, 233] on mat-cell "RAULT" at bounding box center [48, 247] width 51 height 28
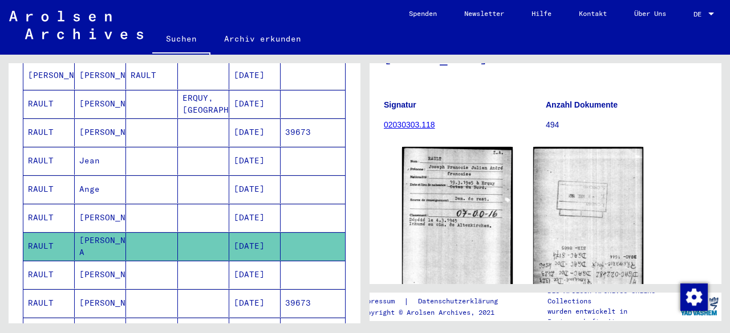
scroll to position [143, 0]
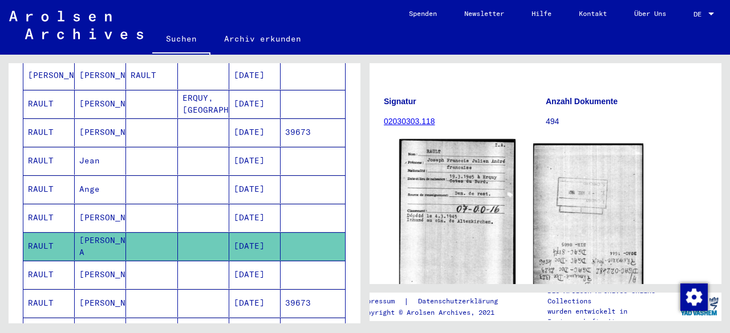
click at [463, 188] on img at bounding box center [457, 221] width 116 height 165
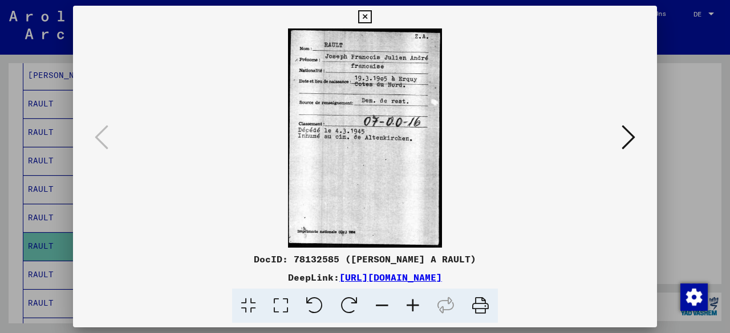
click at [363, 18] on icon at bounding box center [364, 17] width 13 height 14
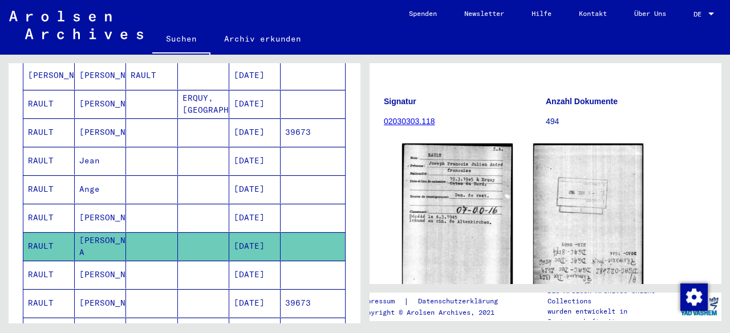
click at [49, 261] on mat-cell "RAULT" at bounding box center [48, 275] width 51 height 28
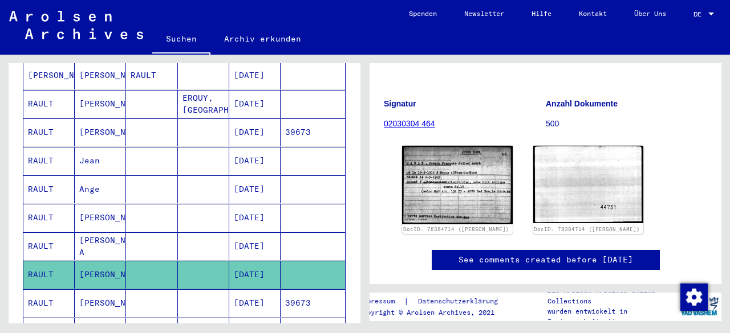
scroll to position [127, 0]
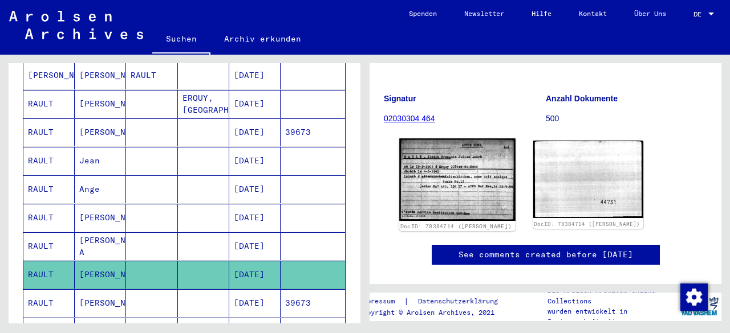
click at [461, 185] on img at bounding box center [457, 180] width 116 height 83
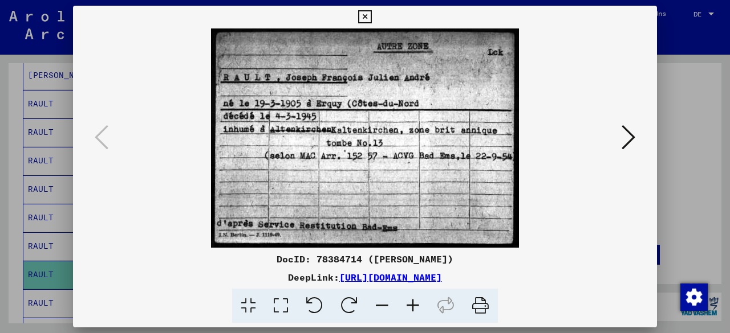
click at [314, 259] on div "DocID: 78384714 ([PERSON_NAME])" at bounding box center [365, 260] width 584 height 14
copy div "78384714"
click at [365, 17] on icon at bounding box center [364, 17] width 13 height 14
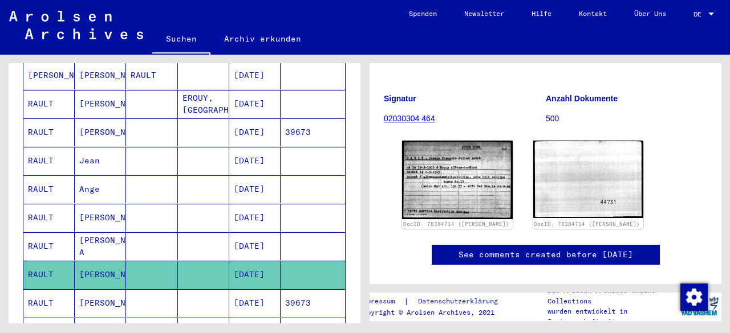
click at [47, 286] on icon at bounding box center [47, 288] width 29 height 46
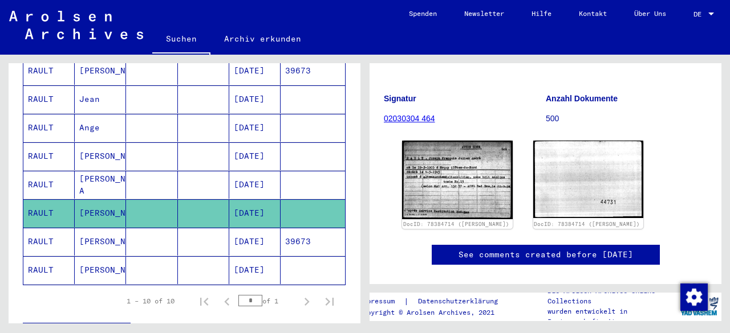
click at [38, 228] on mat-cell "RAULT" at bounding box center [48, 242] width 51 height 28
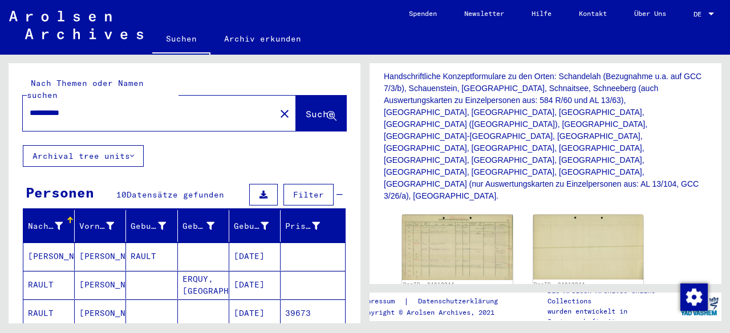
click at [73, 107] on input "**********" at bounding box center [149, 113] width 239 height 12
type input "**********"
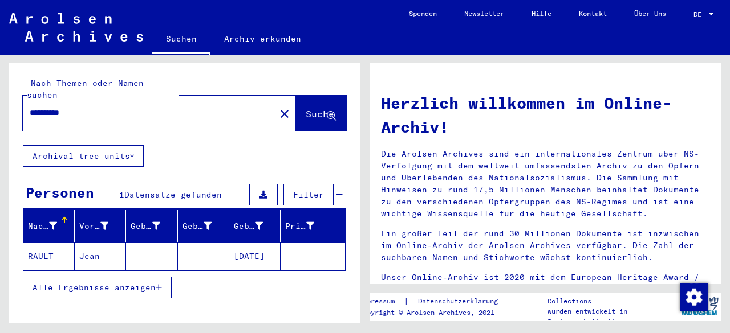
click at [47, 243] on mat-cell "RAULT" at bounding box center [48, 256] width 51 height 27
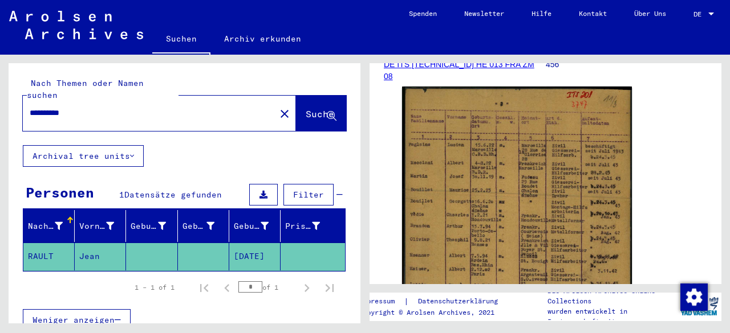
scroll to position [316, 0]
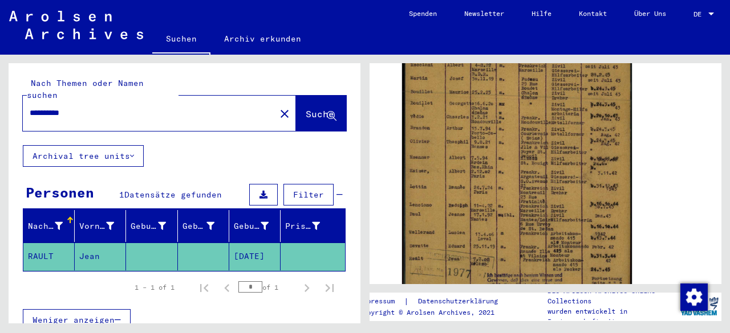
click at [68, 107] on input "**********" at bounding box center [149, 113] width 239 height 12
